Goal: Find specific page/section: Find specific page/section

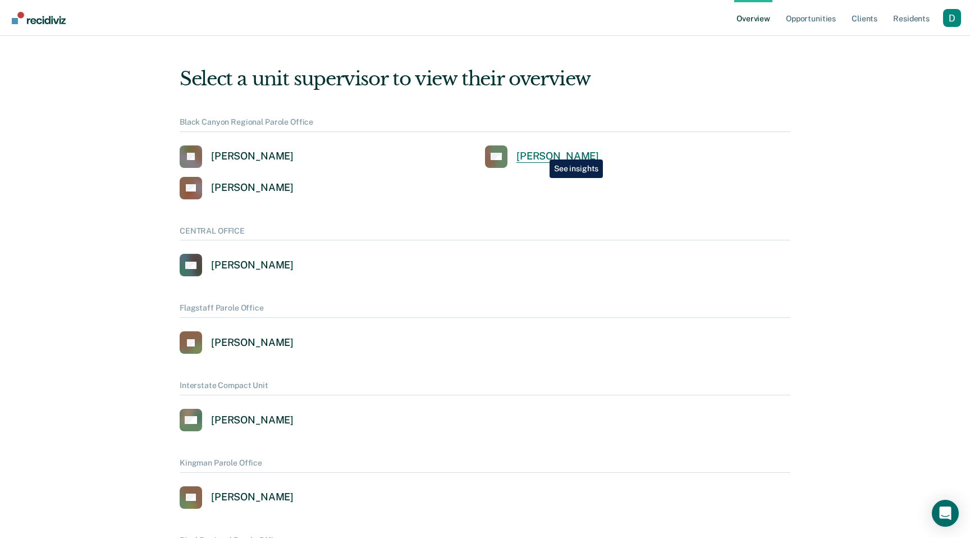
click at [541, 152] on div "[PERSON_NAME]" at bounding box center [557, 156] width 83 height 13
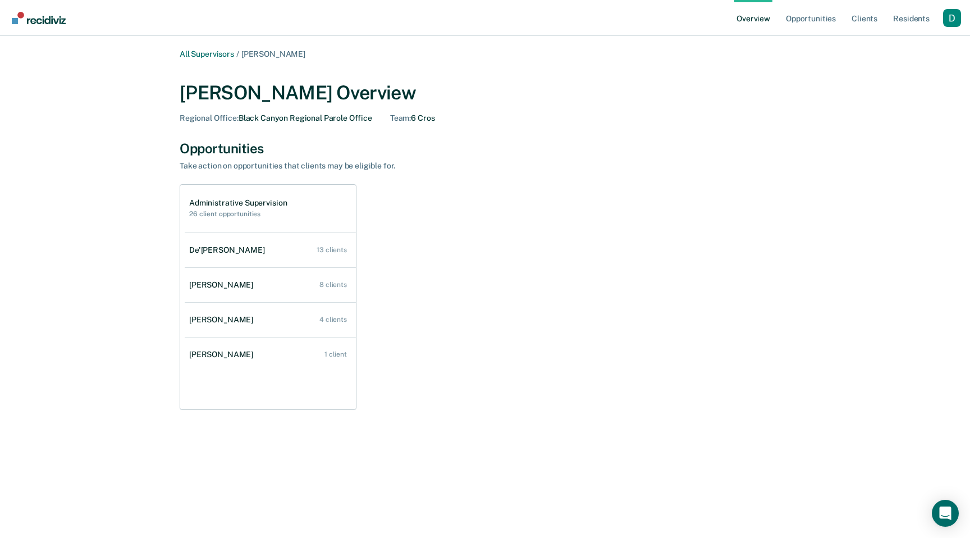
click at [954, 17] on div "Profile dropdown button" at bounding box center [952, 18] width 18 height 18
click at [889, 44] on link "Profile" at bounding box center [907, 45] width 90 height 10
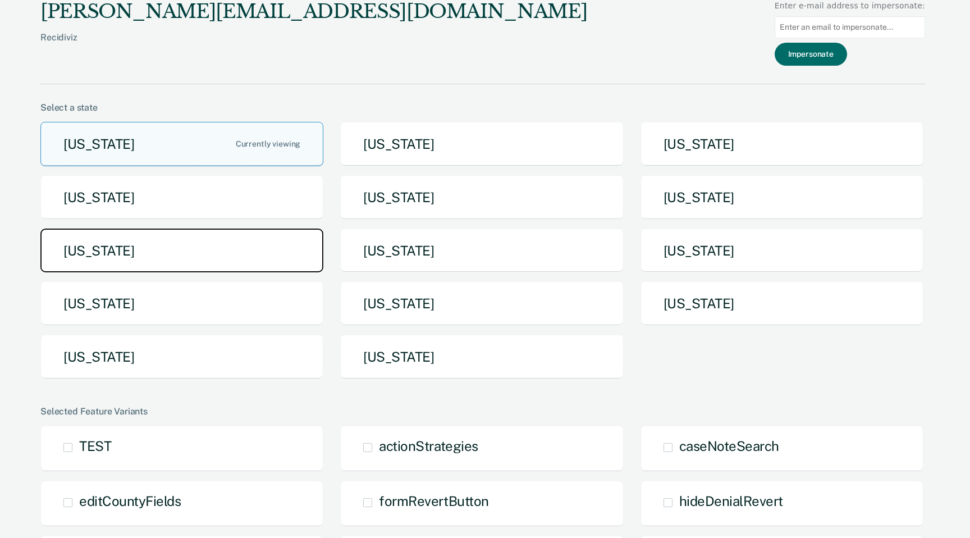
click at [203, 254] on button "[US_STATE]" at bounding box center [181, 250] width 283 height 44
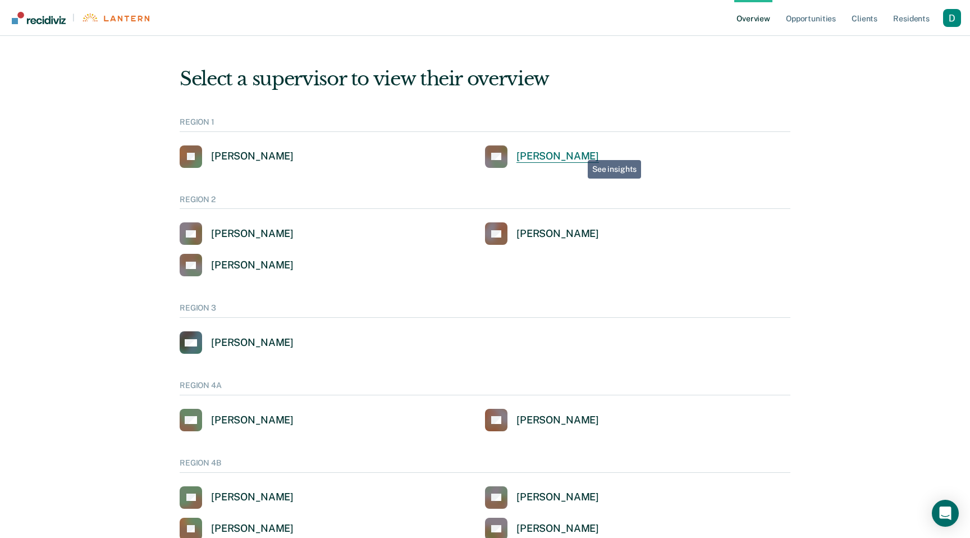
click at [579, 152] on div "[PERSON_NAME]" at bounding box center [557, 156] width 83 height 13
